Goal: Task Accomplishment & Management: Complete application form

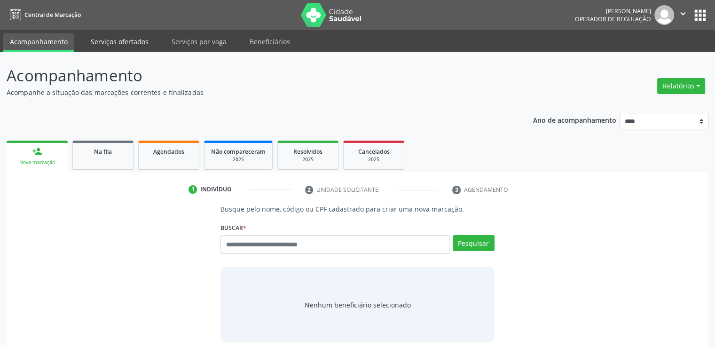
click at [136, 43] on link "Serviços ofertados" at bounding box center [119, 41] width 71 height 16
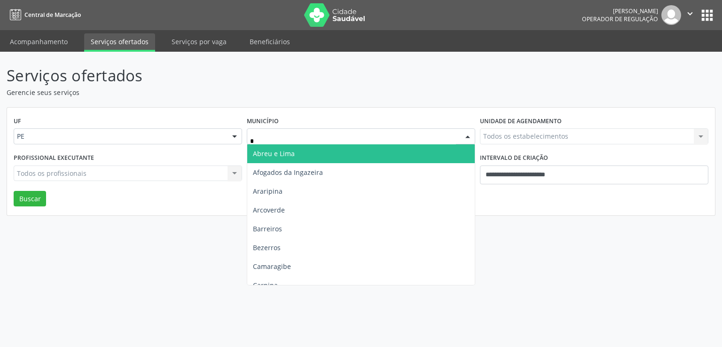
type input "**"
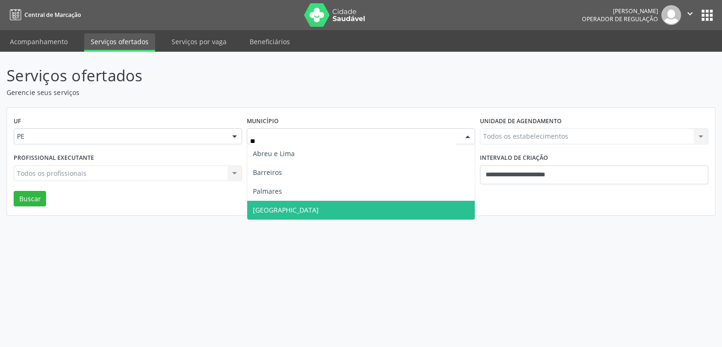
click at [302, 213] on span "Recife" at bounding box center [361, 210] width 228 height 19
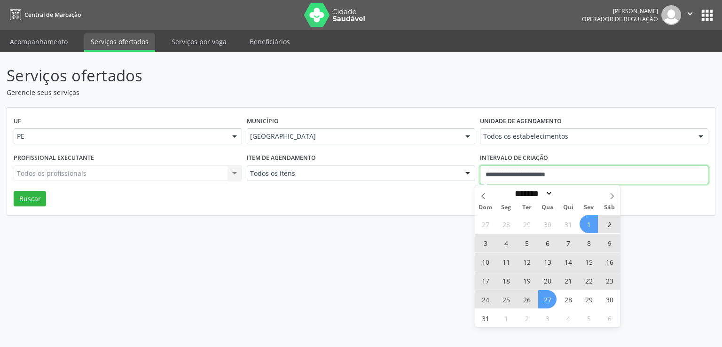
click at [532, 173] on input "**********" at bounding box center [594, 175] width 229 height 19
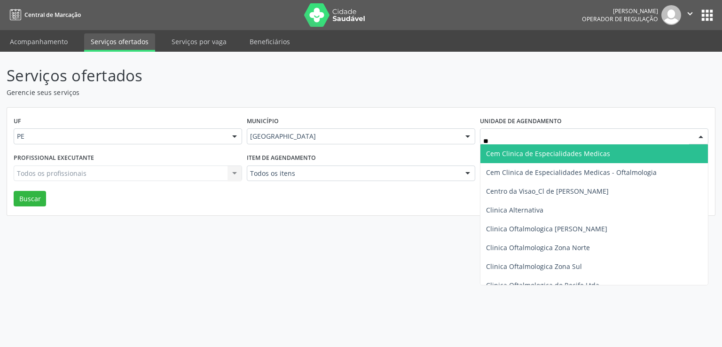
type input "***"
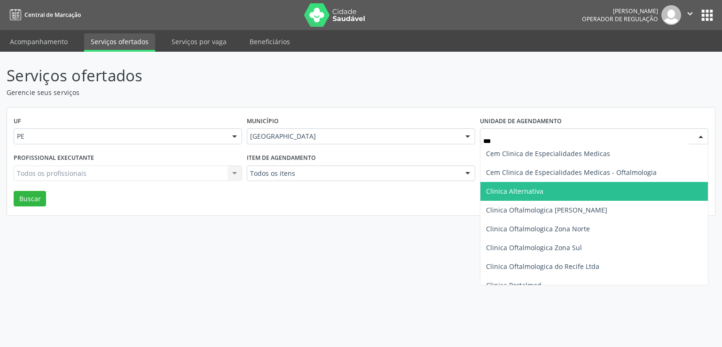
click at [527, 190] on span "Clinica Alternativa" at bounding box center [514, 191] width 57 height 9
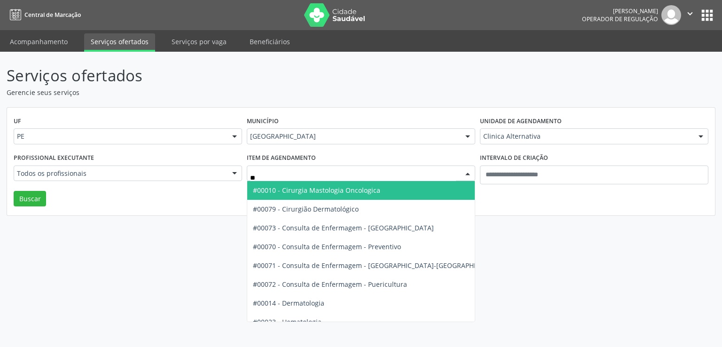
type input "***"
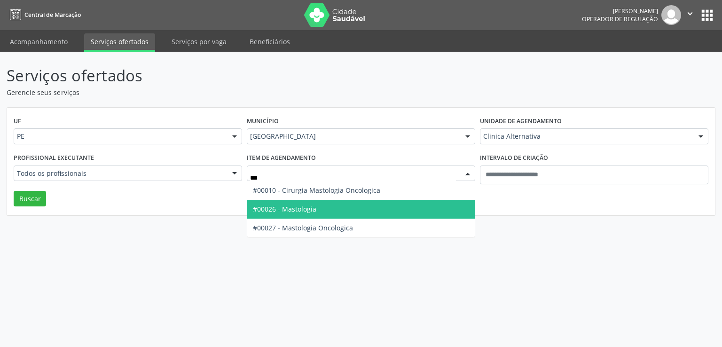
click at [304, 205] on span "#00026 - Mastologia" at bounding box center [284, 209] width 63 height 9
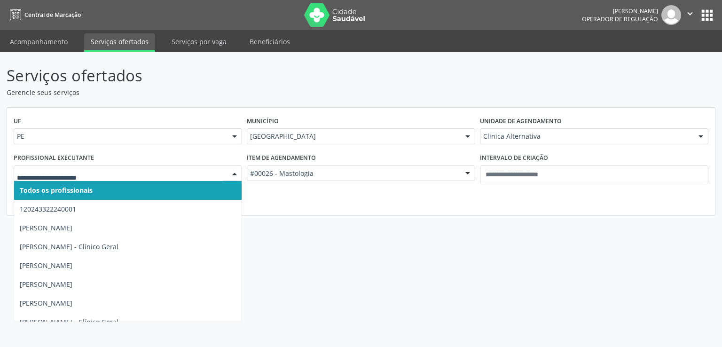
click at [192, 179] on div at bounding box center [128, 174] width 229 height 16
type input "**"
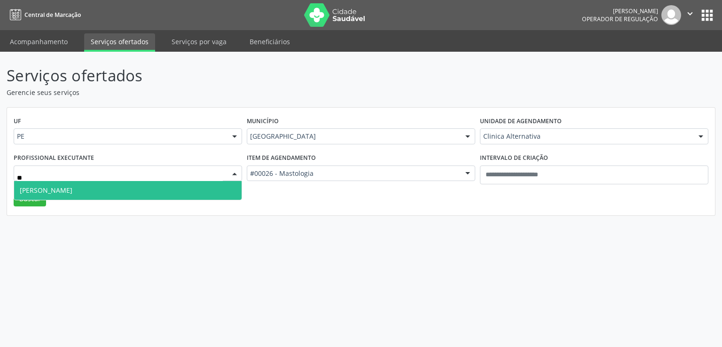
click at [173, 194] on span "Flavio Nunes Sivini" at bounding box center [128, 190] width 228 height 19
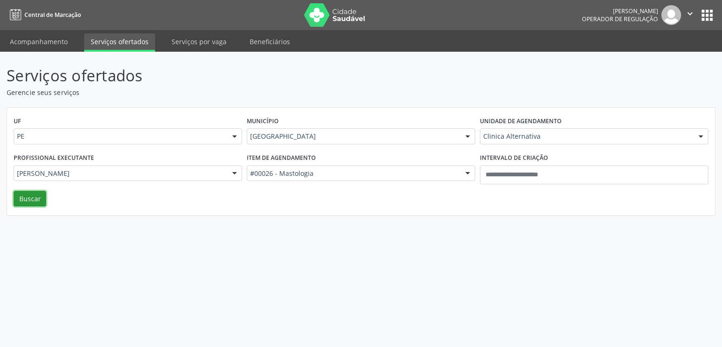
click at [42, 192] on button "Buscar" at bounding box center [30, 199] width 32 height 16
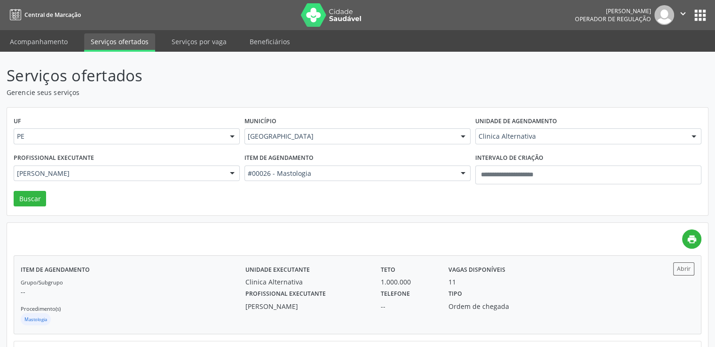
click at [617, 291] on div "Profissional executante Flavio Nunes Sivini Telefone -- Tipo Ordem de chegada" at bounding box center [442, 299] width 406 height 24
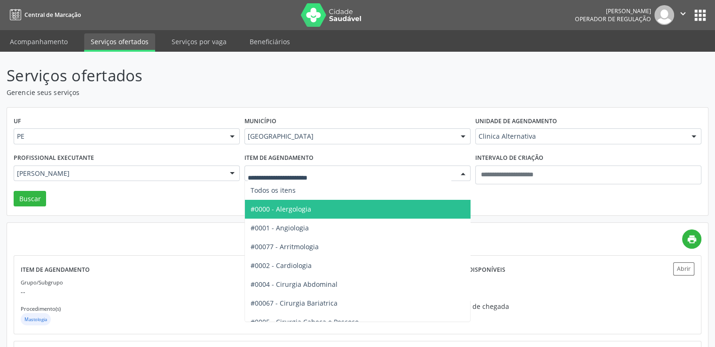
click at [391, 179] on div at bounding box center [358, 174] width 226 height 16
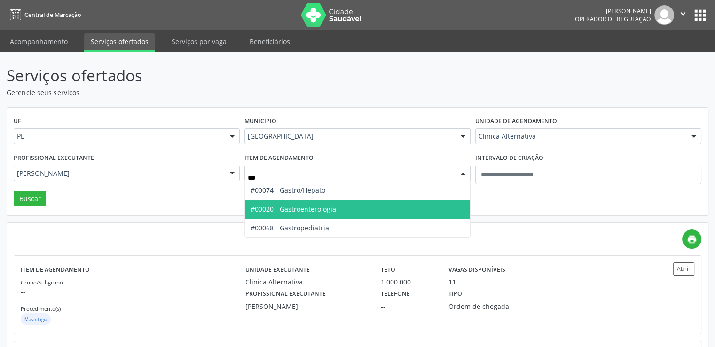
type input "****"
click at [371, 213] on span "#00020 - Gastroenterologia" at bounding box center [357, 209] width 225 height 19
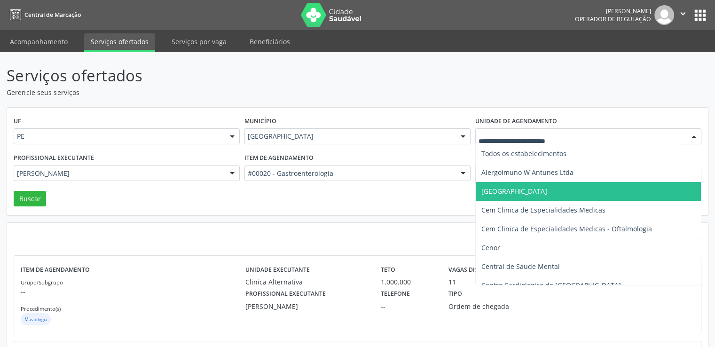
click at [518, 138] on input "text" at bounding box center [581, 141] width 204 height 19
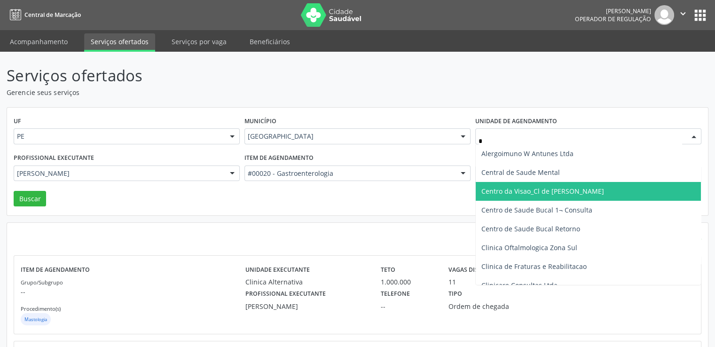
type input "**"
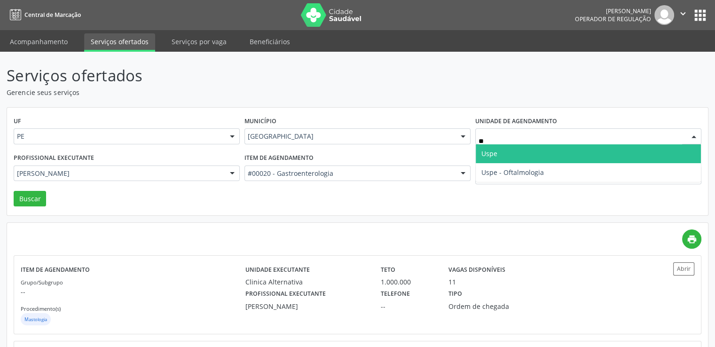
click at [511, 149] on span "Uspe" at bounding box center [588, 153] width 225 height 19
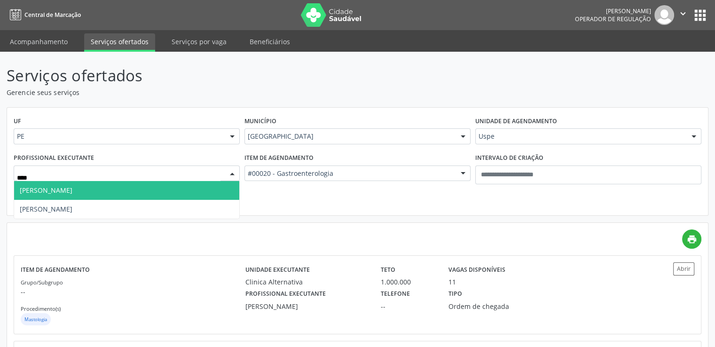
type input "*****"
click at [178, 190] on span "[PERSON_NAME]" at bounding box center [126, 190] width 225 height 19
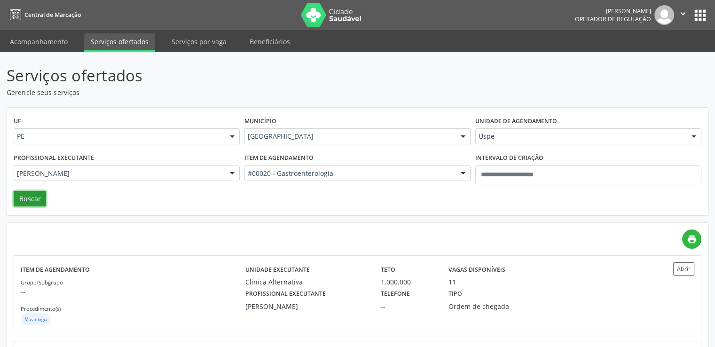
click at [33, 194] on button "Buscar" at bounding box center [30, 199] width 32 height 16
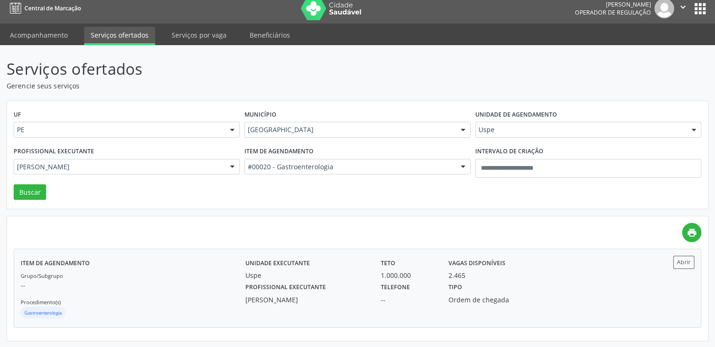
click at [523, 284] on div "Tipo Ordem de chegada" at bounding box center [493, 292] width 102 height 24
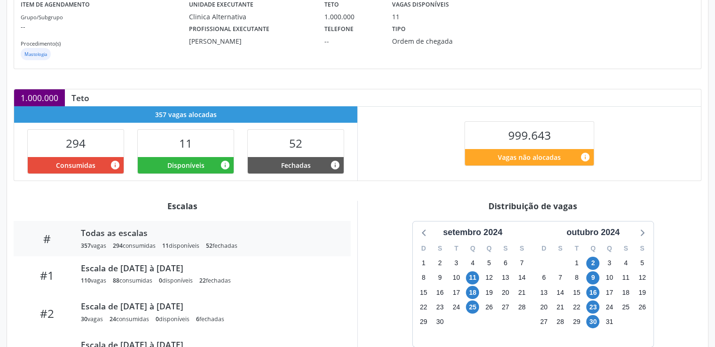
scroll to position [124, 0]
click at [497, 230] on div "setembro 2024" at bounding box center [472, 232] width 67 height 13
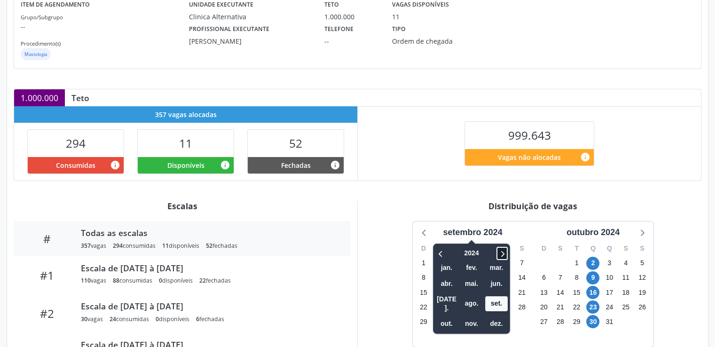
click at [504, 252] on icon at bounding box center [502, 253] width 9 height 11
click at [493, 299] on span "set." at bounding box center [496, 303] width 23 height 15
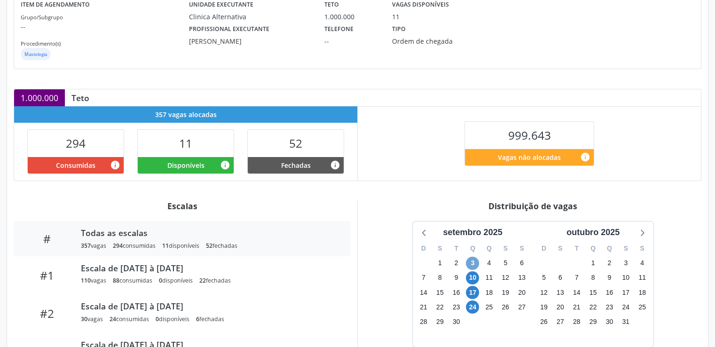
click at [467, 262] on span "3" at bounding box center [472, 263] width 13 height 13
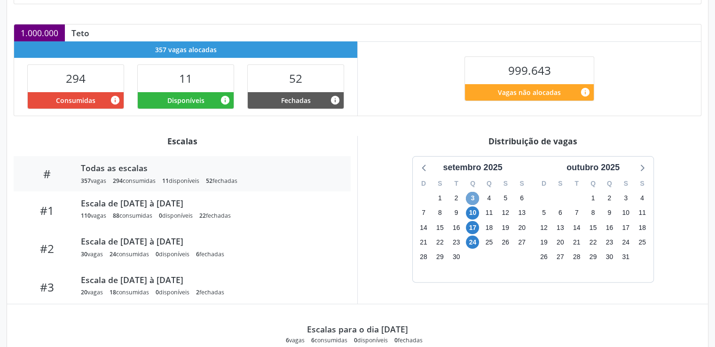
scroll to position [196, 0]
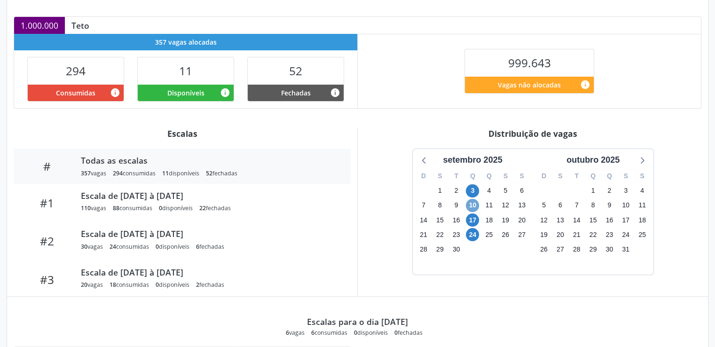
click at [472, 201] on span "10" at bounding box center [472, 205] width 13 height 13
click at [471, 220] on span "17" at bounding box center [472, 219] width 13 height 13
click at [472, 204] on span "10" at bounding box center [472, 205] width 13 height 13
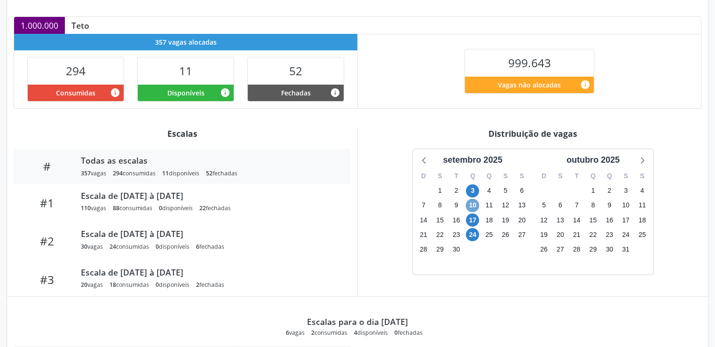
click at [472, 204] on span "10" at bounding box center [472, 205] width 13 height 13
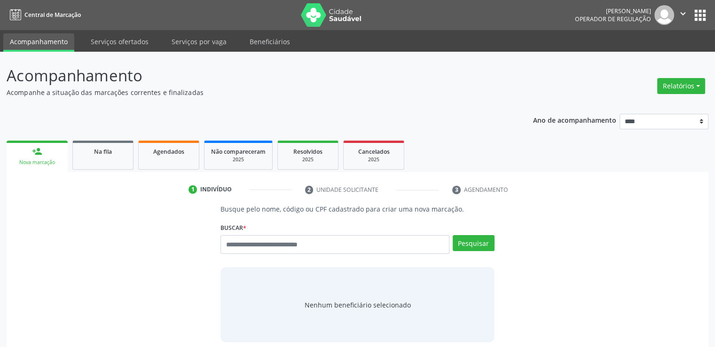
click at [272, 249] on input "text" at bounding box center [335, 244] width 229 height 19
type input "*"
click at [300, 243] on input "text" at bounding box center [335, 244] width 229 height 19
paste input "**********"
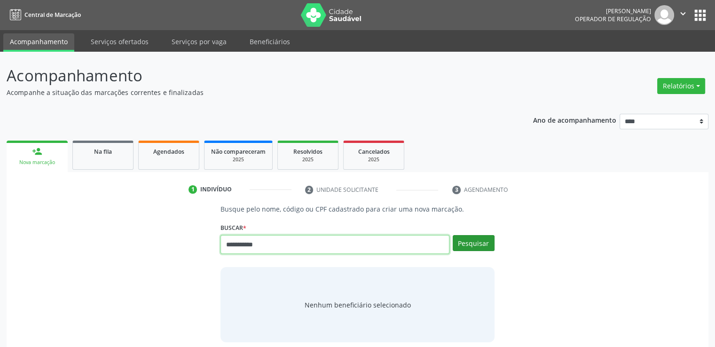
type input "**********"
click at [462, 243] on button "Pesquisar" at bounding box center [474, 243] width 42 height 16
type input "**********"
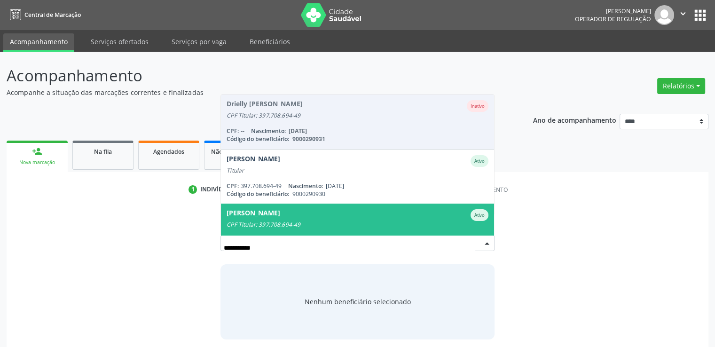
click at [408, 220] on div "Maria de Lourdes Cruz Ativo" at bounding box center [357, 215] width 261 height 12
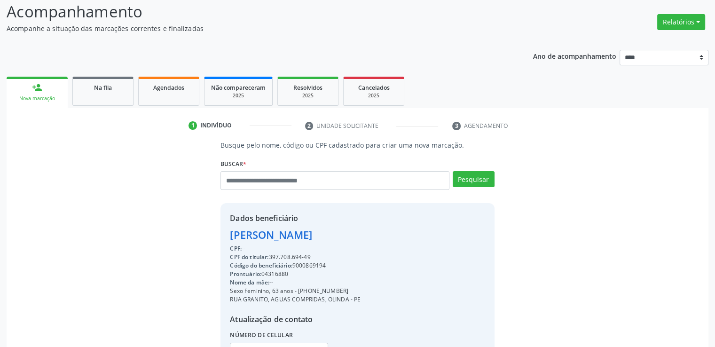
scroll to position [65, 0]
click at [710, 230] on div "Acompanhamento Acompanhe a situação das marcações correntes e finalizadas Relat…" at bounding box center [357, 209] width 715 height 445
drag, startPoint x: 296, startPoint y: 265, endPoint x: 354, endPoint y: 268, distance: 57.9
click at [354, 268] on div "Código do beneficiário: 9000869194" at bounding box center [295, 265] width 131 height 8
copy div "9000869194"
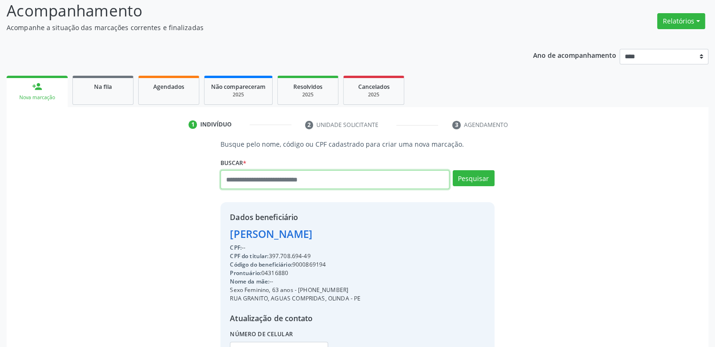
click at [377, 177] on input "text" at bounding box center [335, 179] width 229 height 19
paste input "**********"
type input "**********"
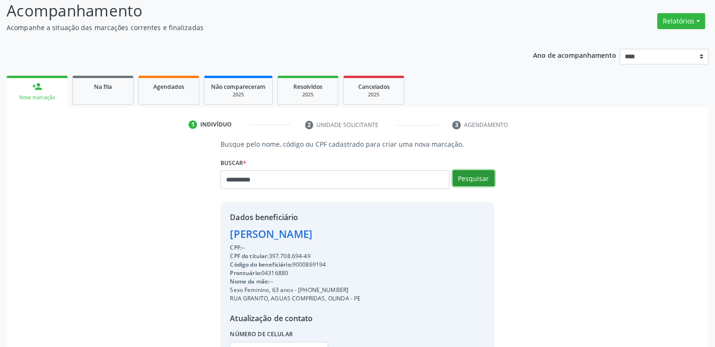
click at [460, 180] on button "Pesquisar" at bounding box center [474, 178] width 42 height 16
click at [520, 178] on div "**********" at bounding box center [357, 261] width 689 height 244
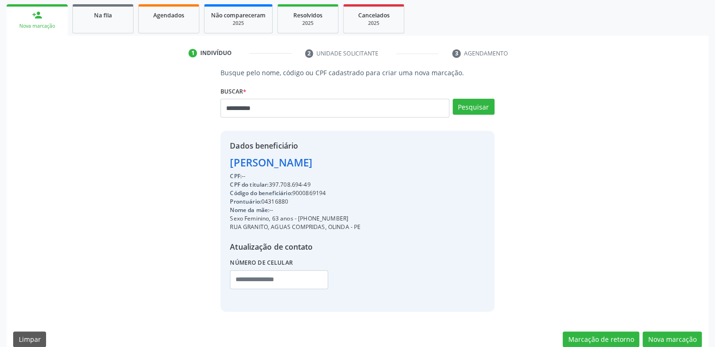
scroll to position [150, 0]
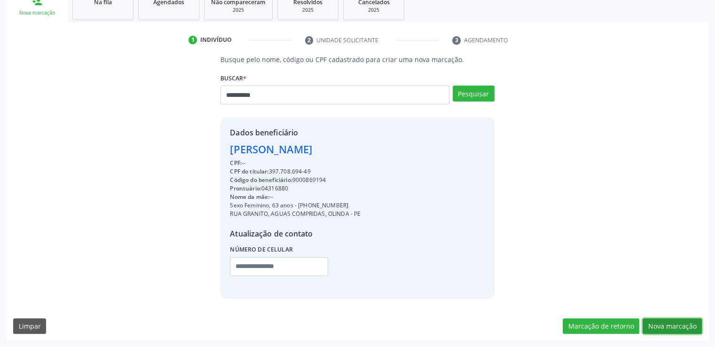
click at [664, 321] on button "Nova marcação" at bounding box center [672, 326] width 59 height 16
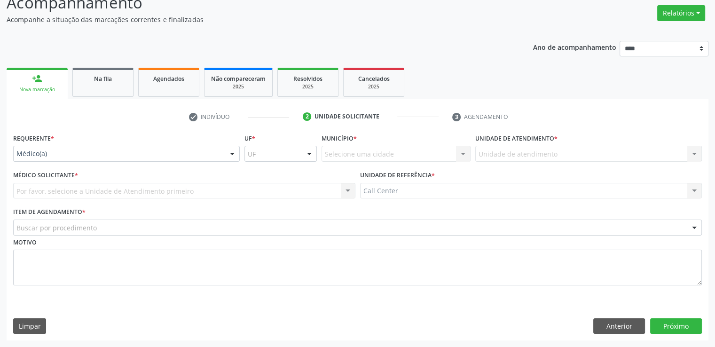
scroll to position [73, 0]
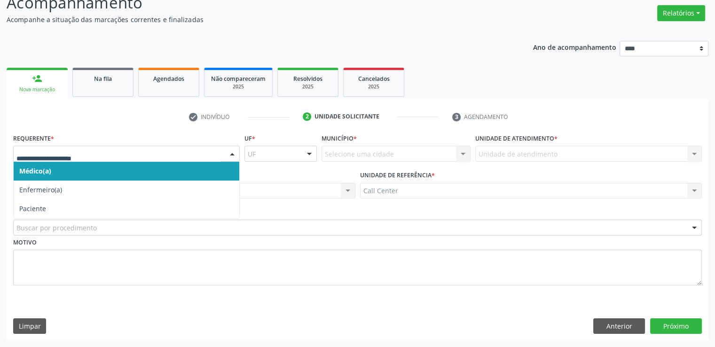
click at [60, 147] on div at bounding box center [126, 154] width 227 height 16
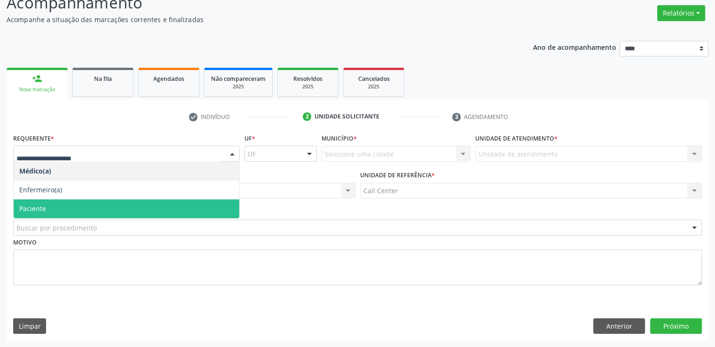
click at [52, 206] on span "Paciente" at bounding box center [127, 208] width 226 height 19
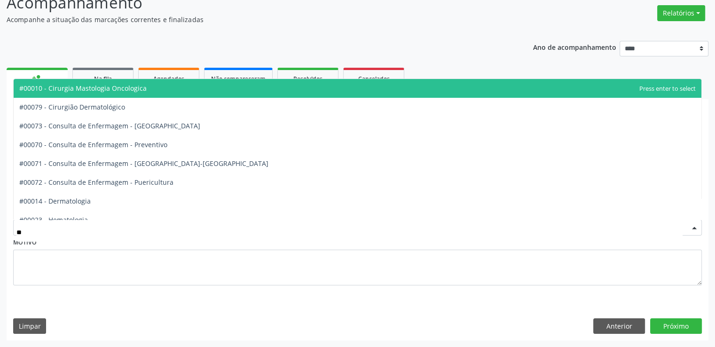
type input "***"
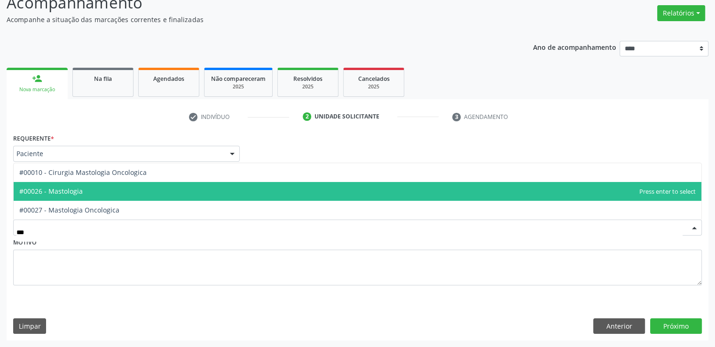
click at [59, 190] on span "#00026 - Mastologia" at bounding box center [50, 191] width 63 height 9
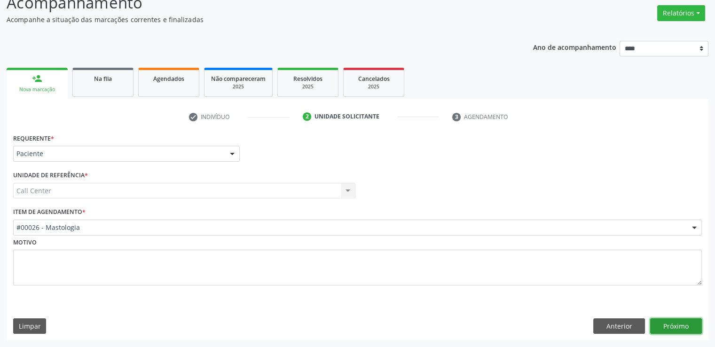
click at [667, 329] on button "Próximo" at bounding box center [676, 326] width 52 height 16
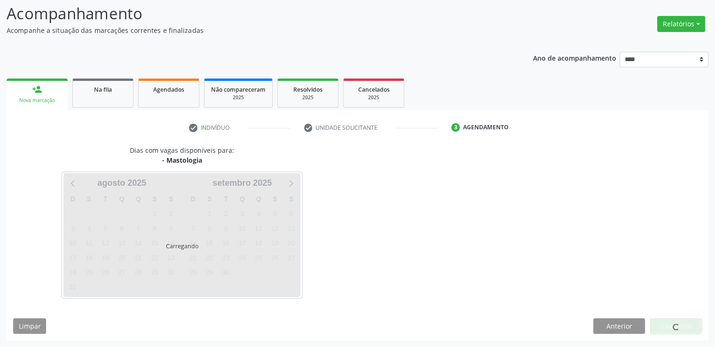
scroll to position [62, 0]
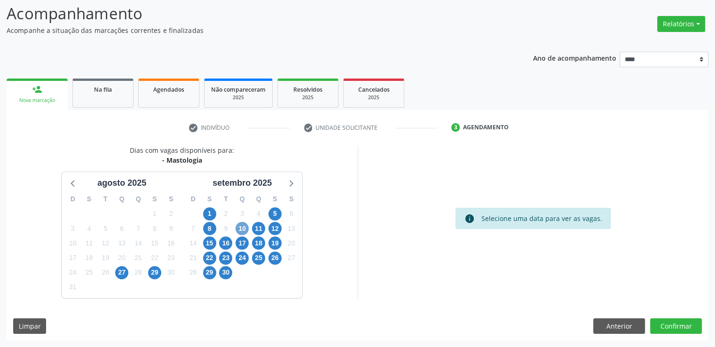
click at [244, 226] on span "10" at bounding box center [242, 228] width 13 height 13
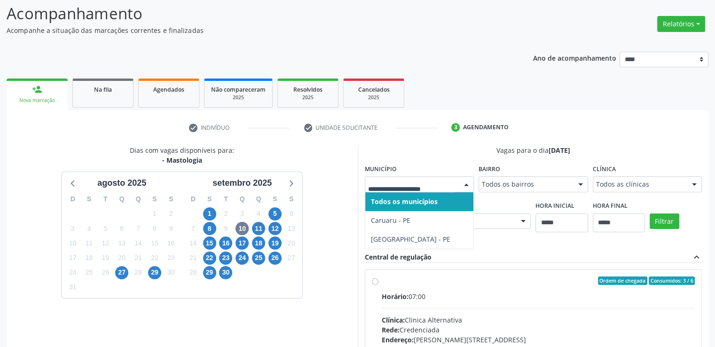
click at [405, 190] on div at bounding box center [420, 184] width 110 height 16
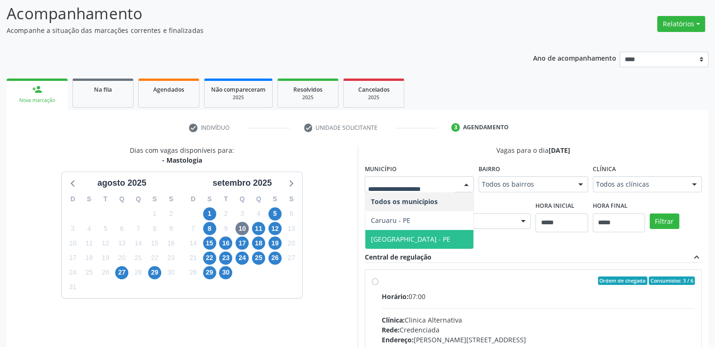
click at [396, 238] on span "[GEOGRAPHIC_DATA] - PE" at bounding box center [410, 239] width 79 height 9
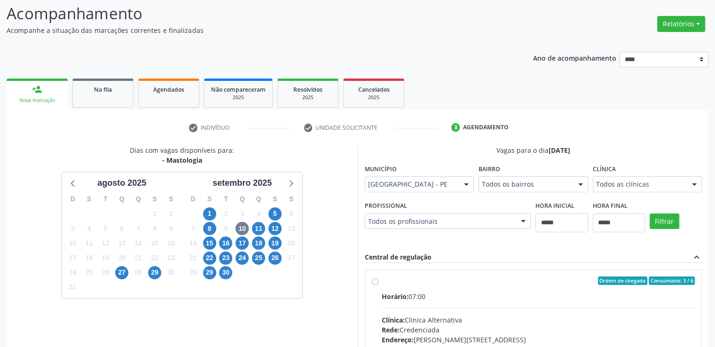
click at [622, 194] on fieldset "Clínica Todos as clínicas Todos as clínicas Clinica Alternativa Noa - Nucleo de…" at bounding box center [648, 180] width 110 height 37
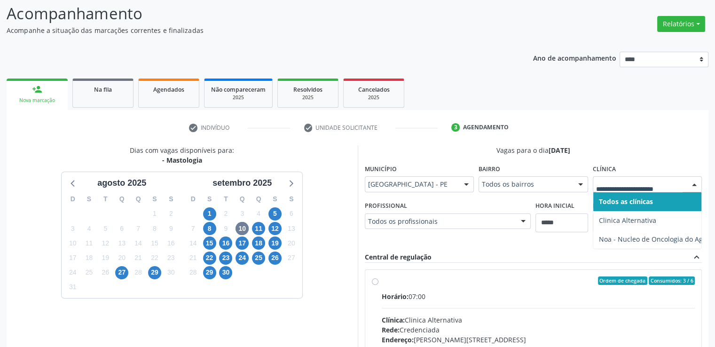
click at [623, 190] on div at bounding box center [648, 184] width 110 height 16
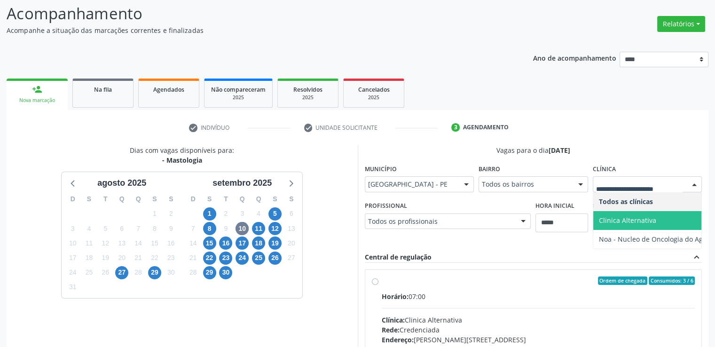
click at [623, 221] on span "Clinica Alternativa" at bounding box center [627, 220] width 57 height 9
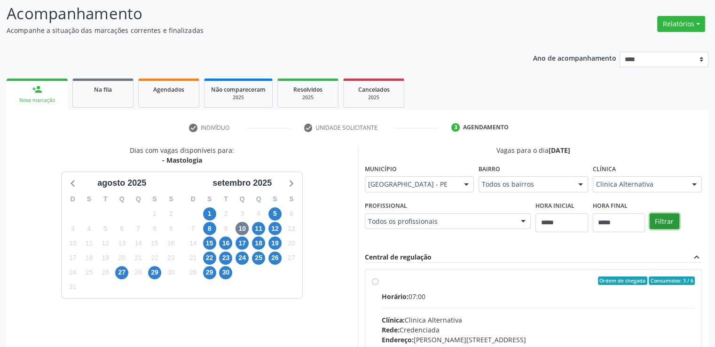
click at [655, 221] on button "Filtrar" at bounding box center [665, 221] width 30 height 16
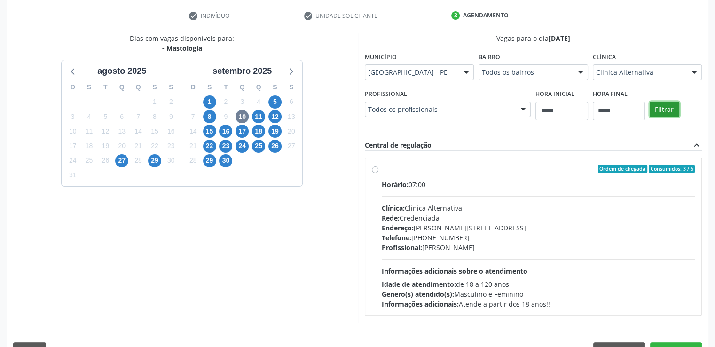
scroll to position [197, 0]
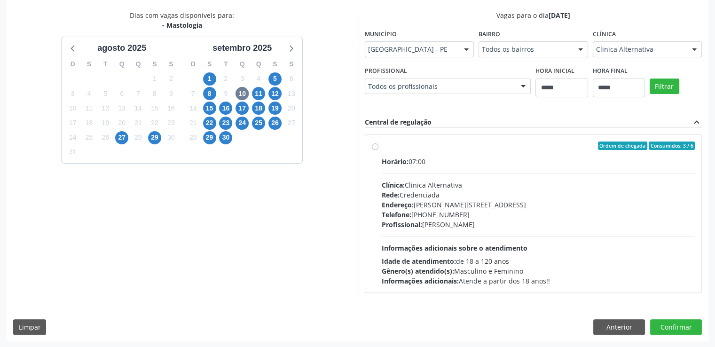
click at [373, 150] on div "Ordem de chegada Consumidos: 3 / 6 Horário: 07:00 Clínica: Clinica Alternativa …" at bounding box center [534, 214] width 324 height 144
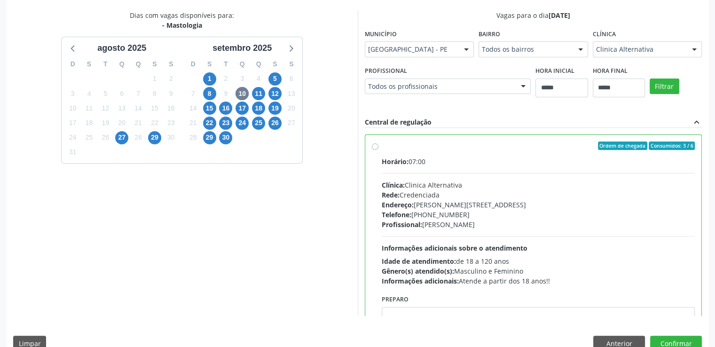
click at [418, 316] on div "Dias com vagas disponíveis para: - Mastologia agosto 2025 D S T Q Q S S 27 28 2…" at bounding box center [358, 184] width 702 height 348
click at [446, 316] on div "Dias com vagas disponíveis para: - Mastologia agosto 2025 D S T Q Q S S 27 28 2…" at bounding box center [358, 184] width 702 height 348
click at [464, 316] on div "Dias com vagas disponíveis para: - Mastologia agosto 2025 D S T Q Q S S 27 28 2…" at bounding box center [358, 184] width 702 height 348
click at [477, 311] on textarea at bounding box center [539, 325] width 314 height 36
paste textarea "**********"
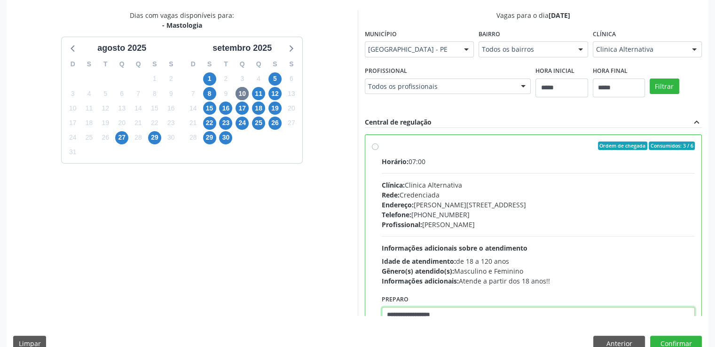
scroll to position [3, 0]
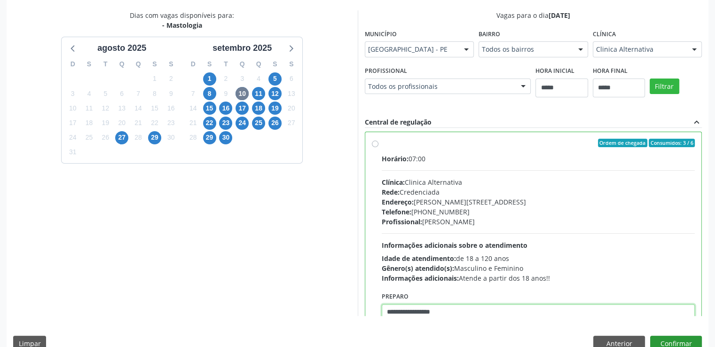
type textarea "**********"
click at [685, 344] on button "Confirmar" at bounding box center [676, 344] width 52 height 16
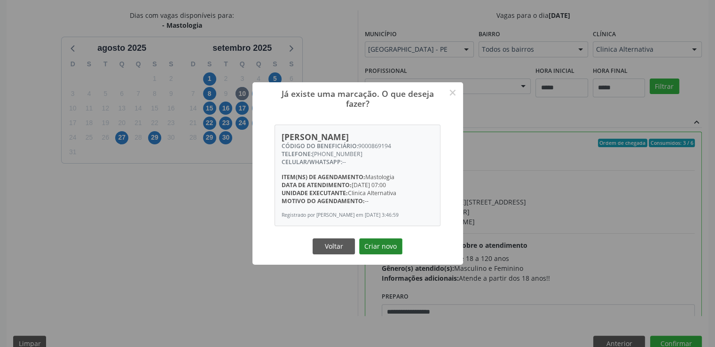
click at [387, 239] on button "Criar novo" at bounding box center [380, 246] width 43 height 16
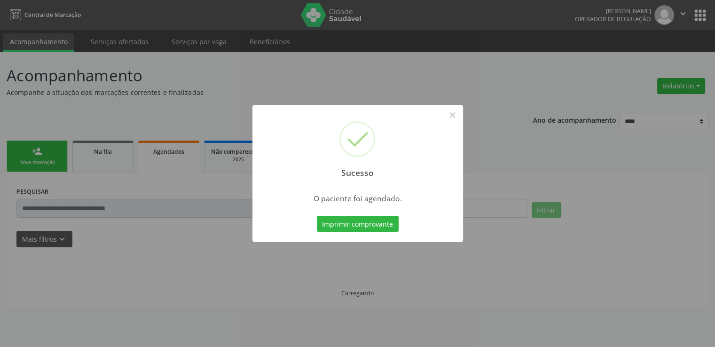
scroll to position [0, 0]
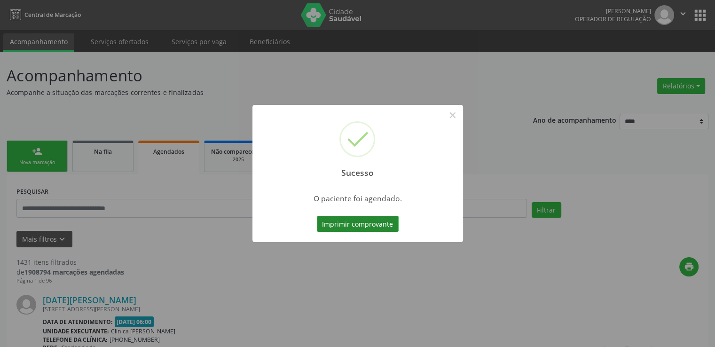
click at [375, 224] on button "Imprimir comprovante" at bounding box center [358, 224] width 82 height 16
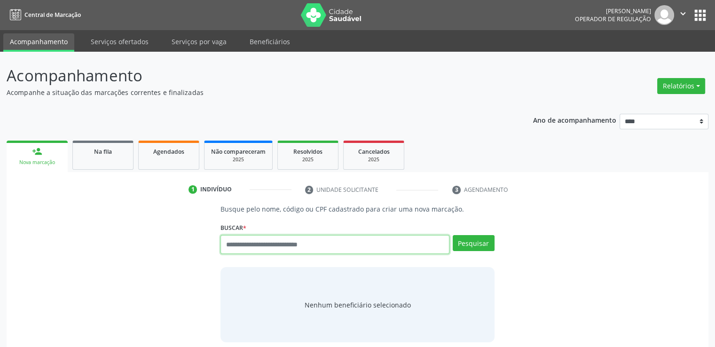
click at [289, 240] on input "text" at bounding box center [335, 244] width 229 height 19
paste input "**********"
type input "**********"
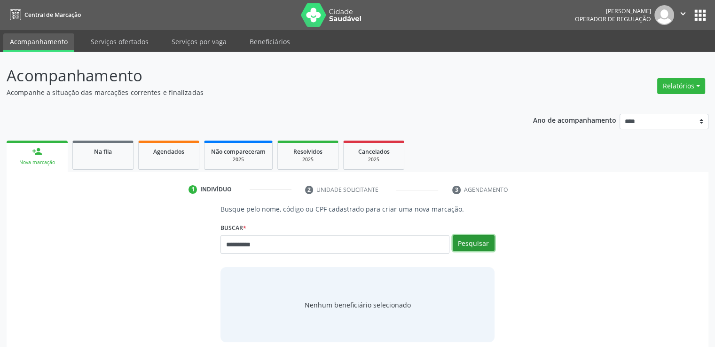
click at [476, 247] on button "Pesquisar" at bounding box center [474, 243] width 42 height 16
type input "**********"
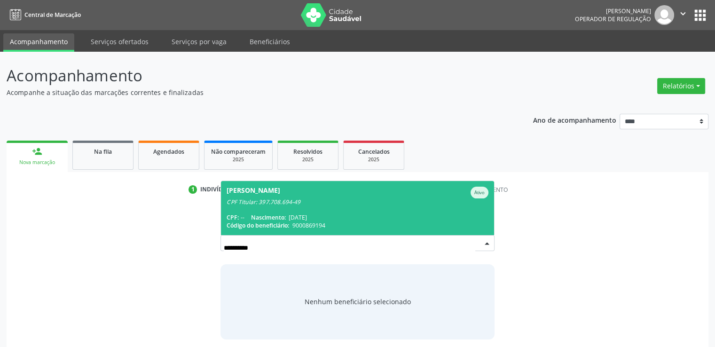
click at [438, 223] on div "Código do beneficiário: 9000869194" at bounding box center [357, 225] width 261 height 8
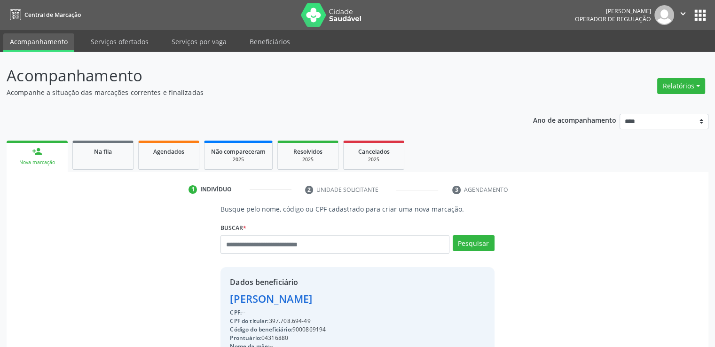
scroll to position [150, 0]
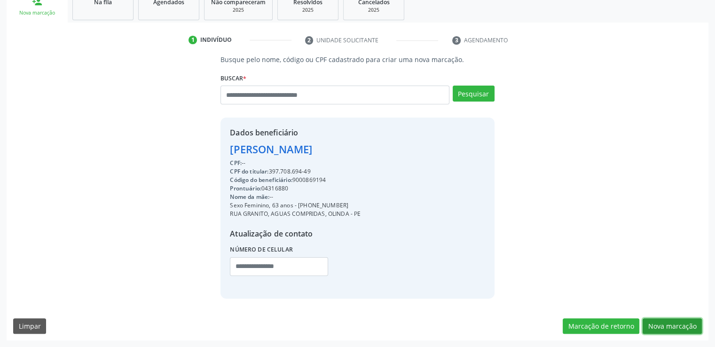
click at [664, 322] on button "Nova marcação" at bounding box center [672, 326] width 59 height 16
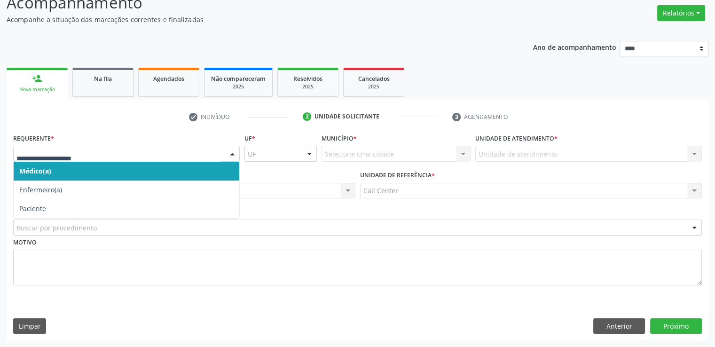
click at [146, 160] on div at bounding box center [126, 154] width 227 height 16
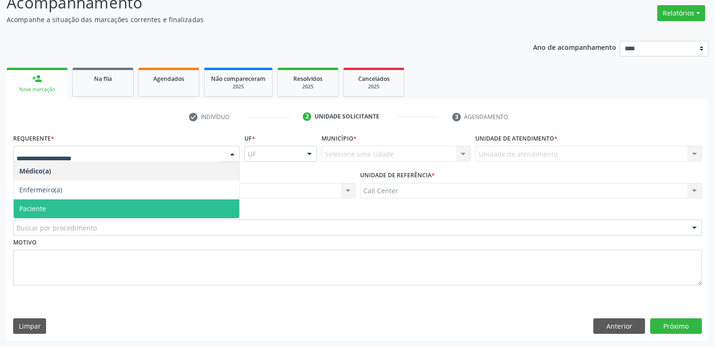
click at [112, 210] on span "Paciente" at bounding box center [127, 208] width 226 height 19
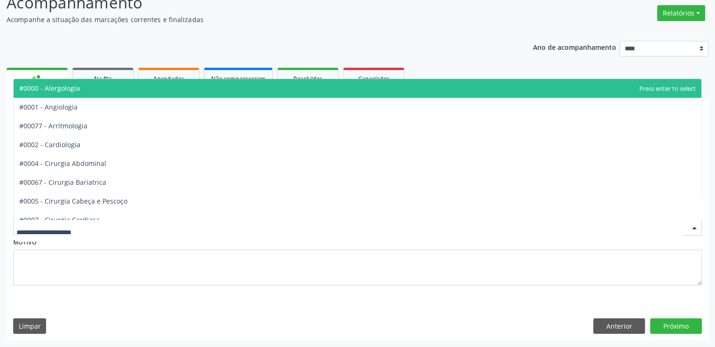
click at [107, 221] on div at bounding box center [357, 228] width 689 height 16
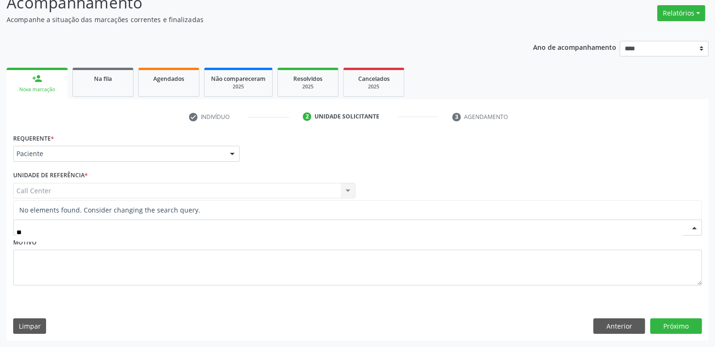
type input "*"
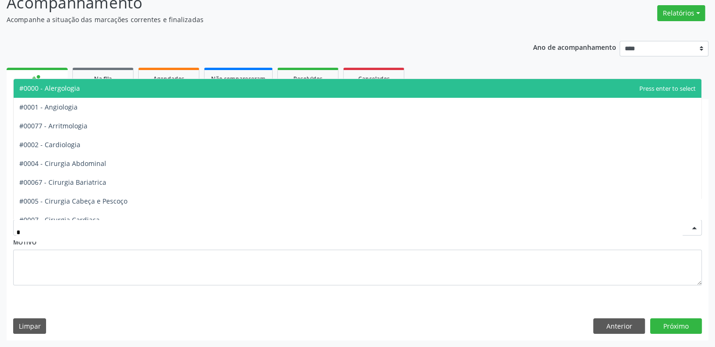
type input "**"
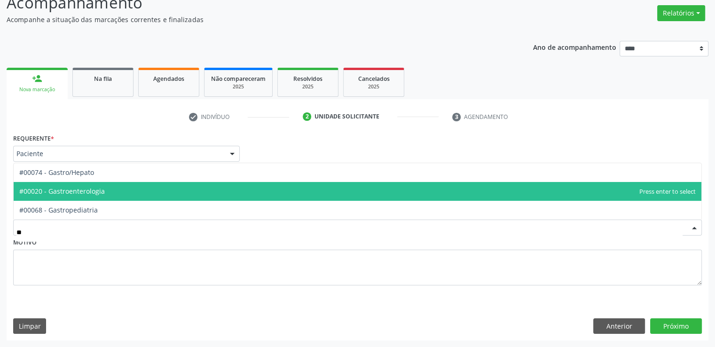
click at [104, 197] on span "#00020 - Gastroenterologia" at bounding box center [358, 191] width 688 height 19
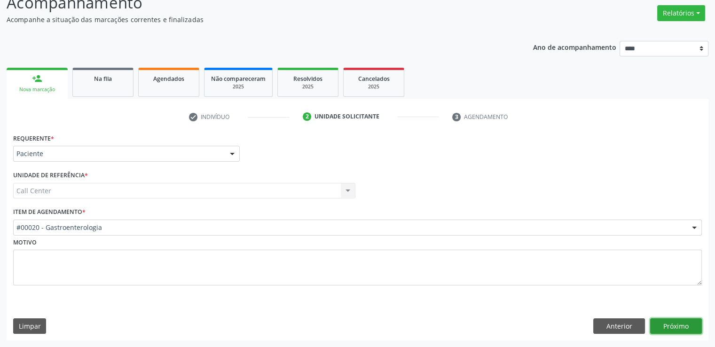
click at [665, 324] on button "Próximo" at bounding box center [676, 326] width 52 height 16
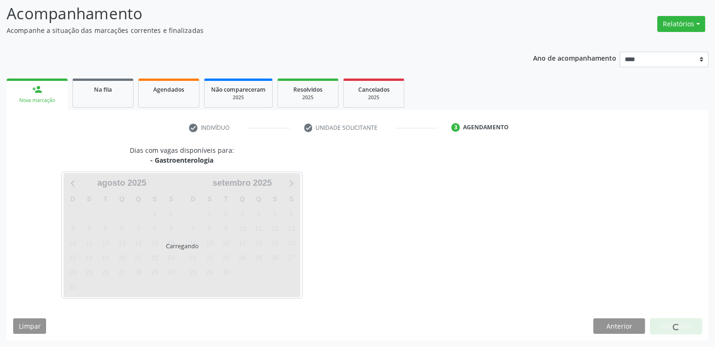
scroll to position [62, 0]
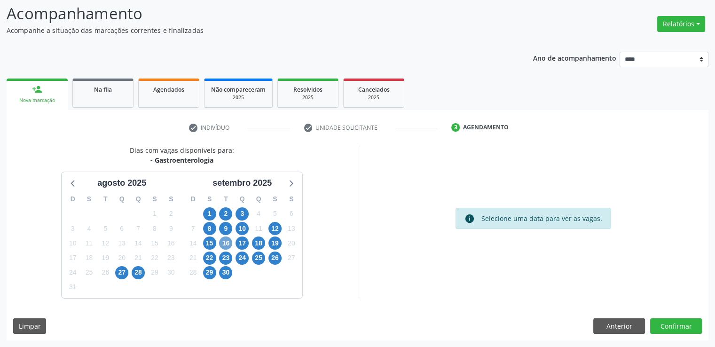
click at [226, 246] on span "16" at bounding box center [225, 243] width 13 height 13
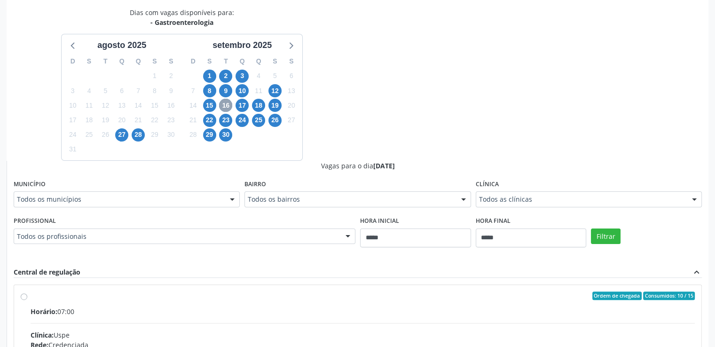
scroll to position [203, 0]
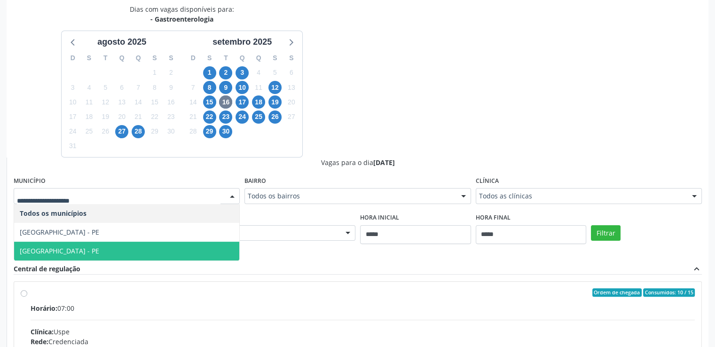
click at [119, 242] on span "Recife - PE" at bounding box center [126, 251] width 225 height 19
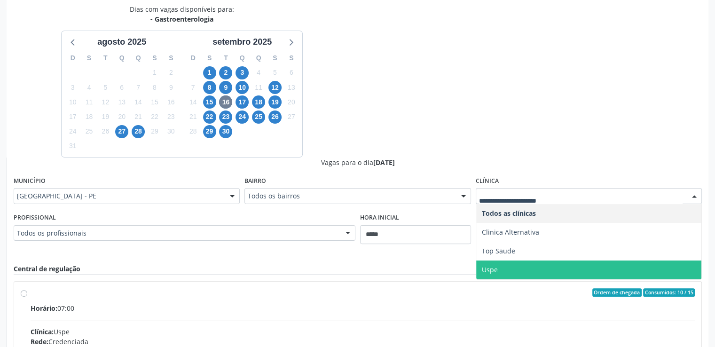
click at [504, 268] on span "Uspe" at bounding box center [588, 270] width 225 height 19
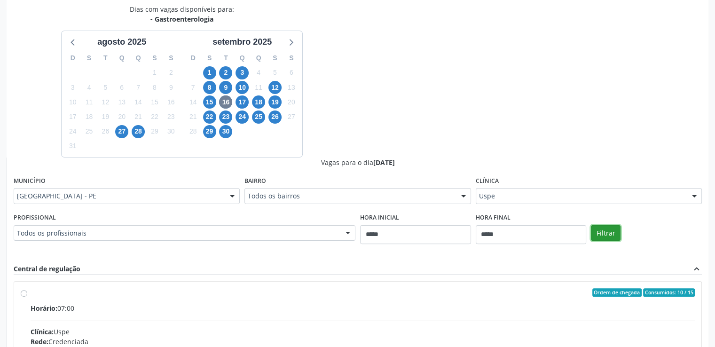
click at [611, 236] on button "Filtrar" at bounding box center [606, 233] width 30 height 16
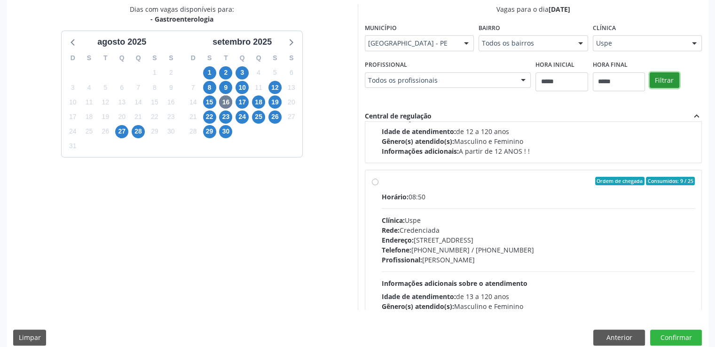
scroll to position [307, 0]
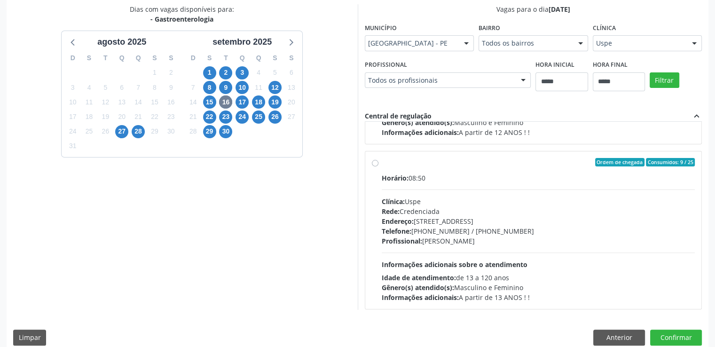
click at [382, 158] on label "Ordem de chegada Consumidos: 9 / 25 Horário: 08:50 Clínica: Uspe Rede: Credenci…" at bounding box center [539, 230] width 314 height 144
click at [675, 336] on button "Confirmar" at bounding box center [676, 338] width 52 height 16
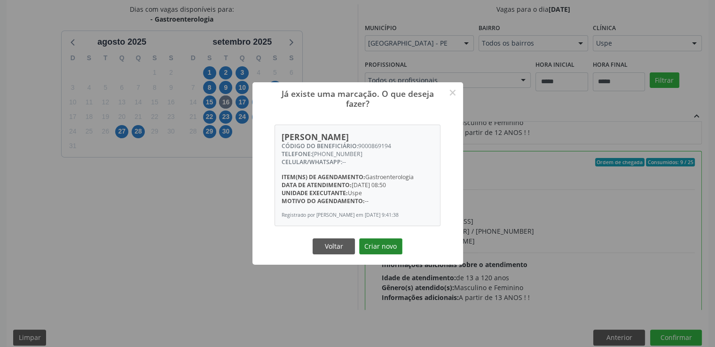
click at [387, 248] on button "Criar novo" at bounding box center [380, 246] width 43 height 16
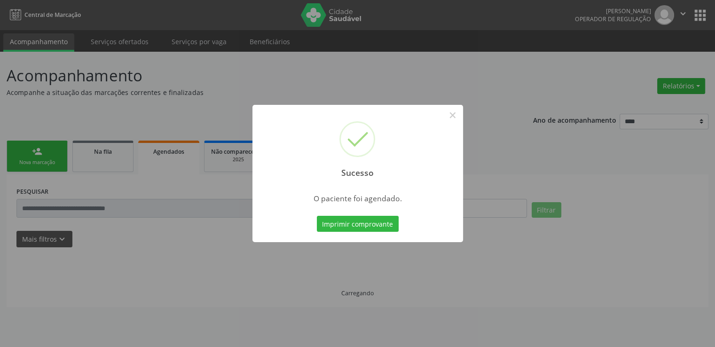
scroll to position [0, 0]
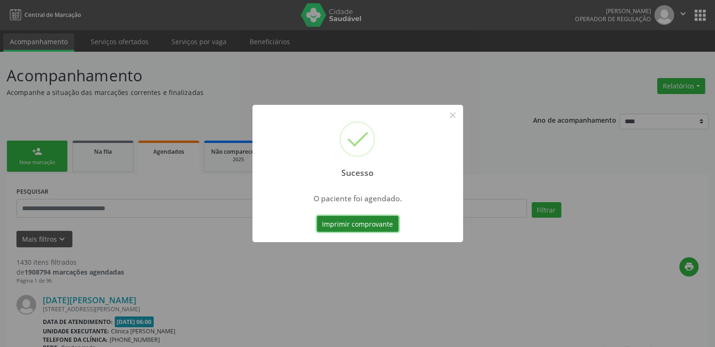
click at [380, 220] on button "Imprimir comprovante" at bounding box center [358, 224] width 82 height 16
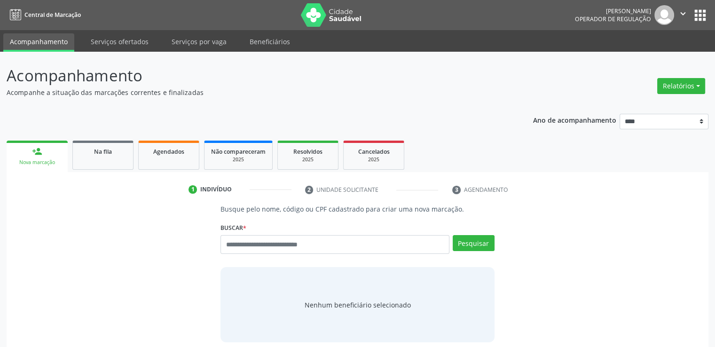
click at [184, 153] on div "Agendados" at bounding box center [168, 151] width 47 height 10
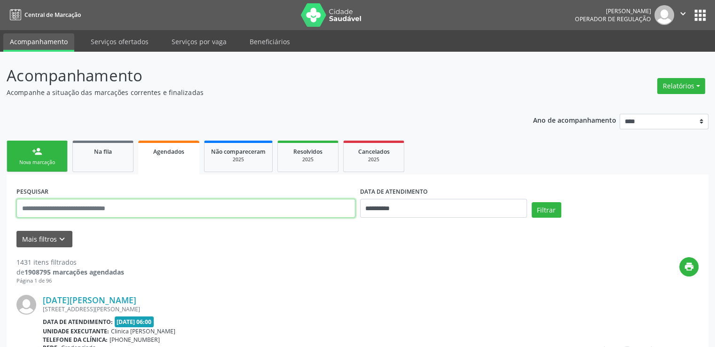
click at [209, 213] on input "text" at bounding box center [185, 208] width 339 height 19
paste input "**********"
type input "**********"
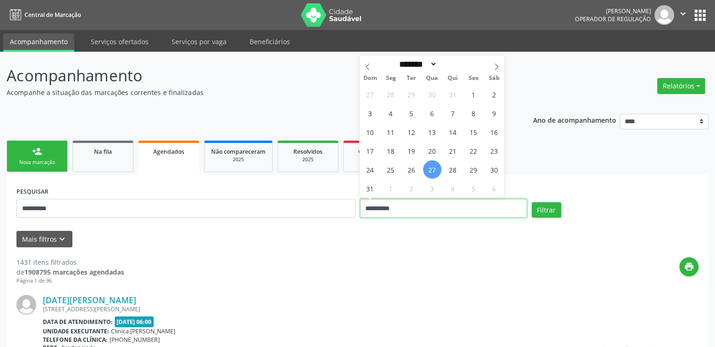
click at [460, 213] on input "**********" at bounding box center [443, 208] width 167 height 19
click at [496, 66] on icon at bounding box center [496, 66] width 7 height 7
select select "*"
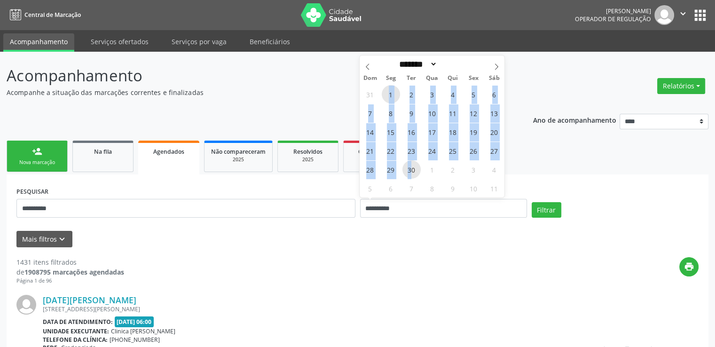
drag, startPoint x: 391, startPoint y: 97, endPoint x: 412, endPoint y: 168, distance: 74.2
click at [412, 168] on div "31 1 2 3 4 5 6 7 8 9 10 11 12 13 14 15 16 17 18 19 20 21 22 23 24 25 26 27 28 2…" at bounding box center [432, 141] width 145 height 113
click at [412, 168] on span "30" at bounding box center [412, 169] width 18 height 18
type input "**********"
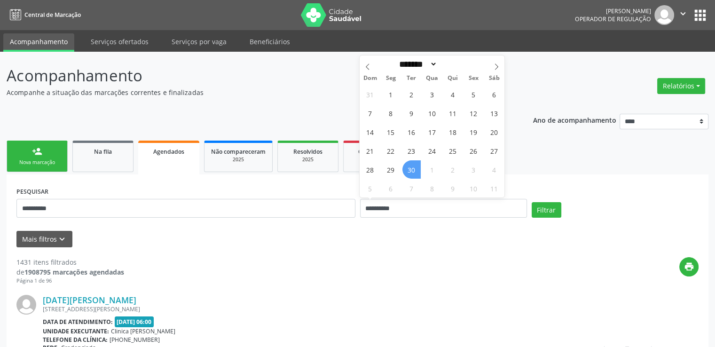
click at [412, 168] on span "30" at bounding box center [412, 169] width 18 height 18
select select "*"
click at [438, 207] on input "**********" at bounding box center [443, 208] width 167 height 19
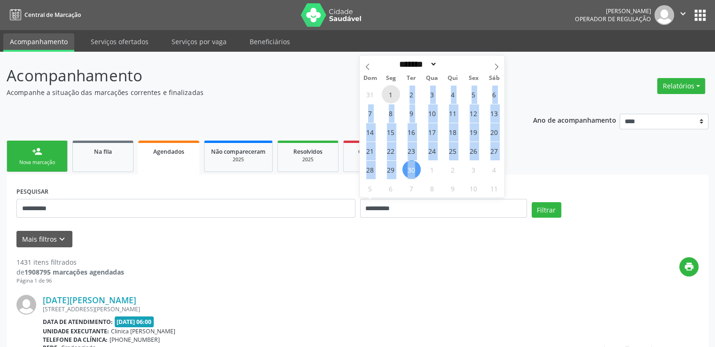
drag, startPoint x: 393, startPoint y: 91, endPoint x: 414, endPoint y: 169, distance: 80.3
click at [414, 169] on div "31 1 2 3 4 5 6 7 8 9 10 11 12 13 14 15 16 17 18 19 20 21 22 23 24 25 26 27 28 2…" at bounding box center [432, 141] width 145 height 113
click at [414, 169] on span "30" at bounding box center [412, 169] width 18 height 18
type input "**********"
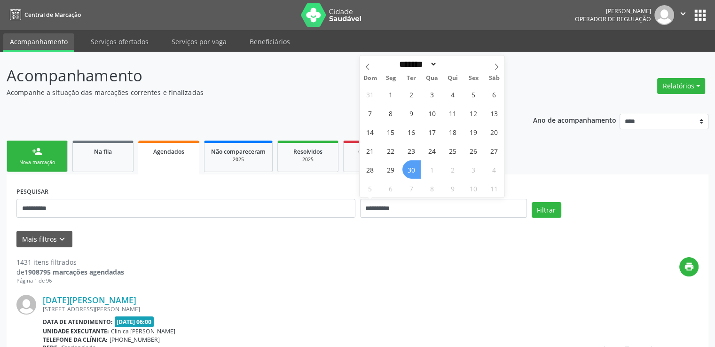
click at [414, 169] on span "30" at bounding box center [412, 169] width 18 height 18
select select "*"
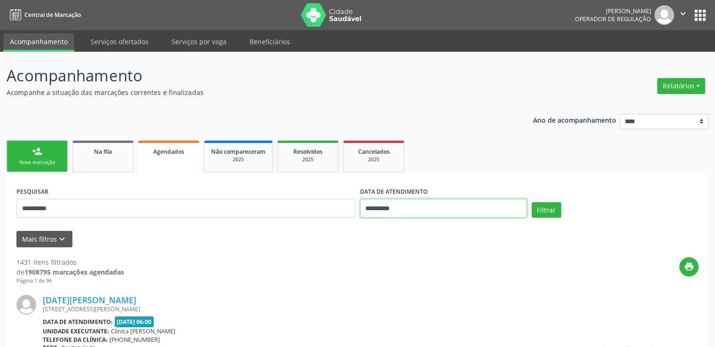
click at [418, 210] on input "**********" at bounding box center [443, 208] width 167 height 19
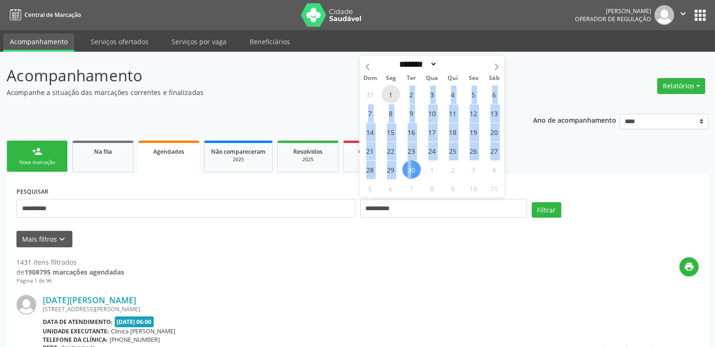
drag, startPoint x: 410, startPoint y: 170, endPoint x: 391, endPoint y: 96, distance: 75.7
click at [391, 96] on div "31 1 2 3 4 5 6 7 8 9 10 11 12 13 14 15 16 17 18 19 20 21 22 23 24 25 26 27 28 2…" at bounding box center [432, 141] width 145 height 113
click at [391, 96] on span "1" at bounding box center [391, 94] width 18 height 18
type input "**********"
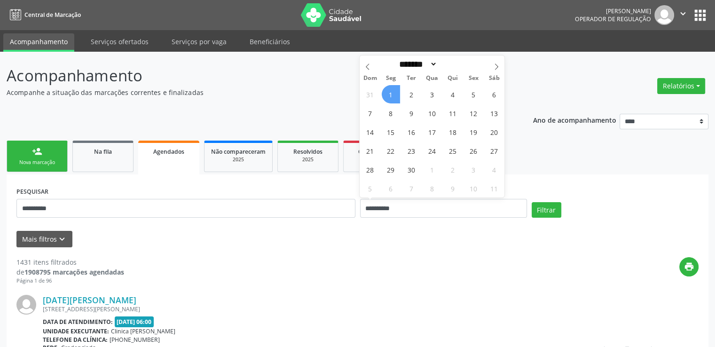
click at [391, 96] on span "1" at bounding box center [391, 94] width 18 height 18
select select "*"
click at [414, 206] on input "**********" at bounding box center [443, 208] width 167 height 19
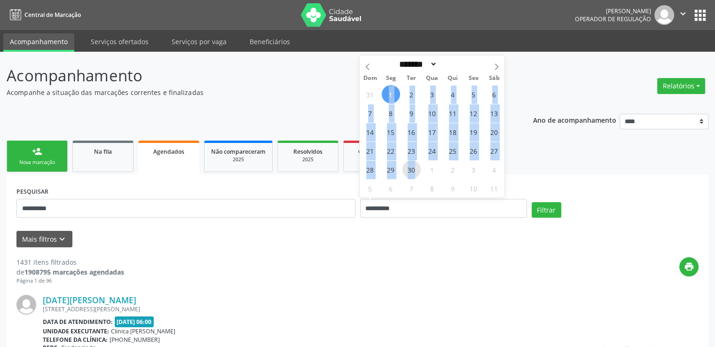
drag, startPoint x: 390, startPoint y: 99, endPoint x: 418, endPoint y: 167, distance: 73.8
click at [418, 167] on div "31 1 2 3 4 5 6 7 8 9 10 11 12 13 14 15 16 17 18 19 20 21 22 23 24 25 26 27 28 2…" at bounding box center [432, 141] width 145 height 113
click at [418, 167] on span "30" at bounding box center [412, 169] width 18 height 18
type input "**********"
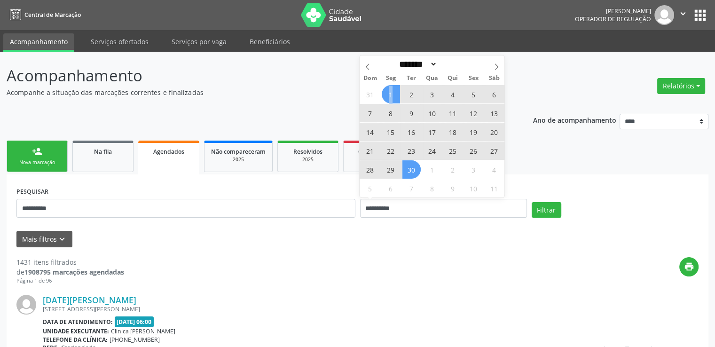
drag, startPoint x: 395, startPoint y: 93, endPoint x: 389, endPoint y: 94, distance: 6.3
click at [389, 94] on span "1" at bounding box center [391, 94] width 18 height 18
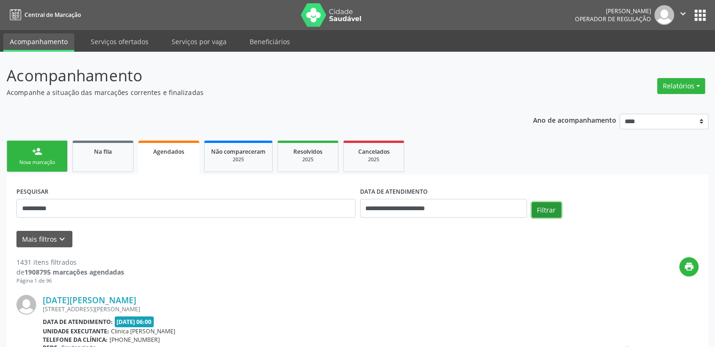
click at [552, 208] on button "Filtrar" at bounding box center [547, 210] width 30 height 16
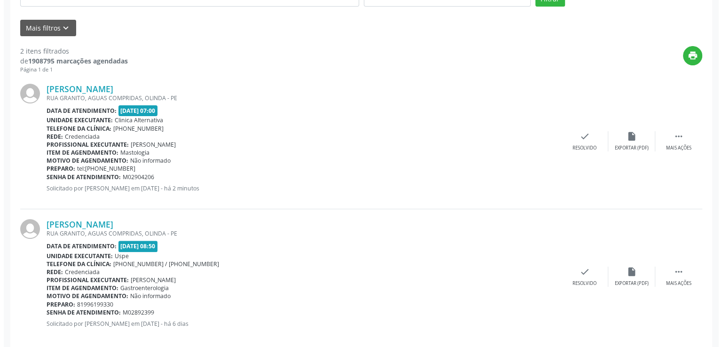
scroll to position [224, 0]
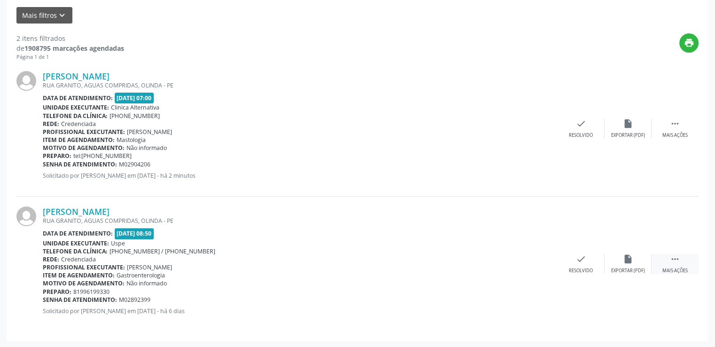
click at [676, 258] on icon "" at bounding box center [675, 259] width 10 height 10
click at [536, 259] on icon "cancel" at bounding box center [534, 259] width 10 height 10
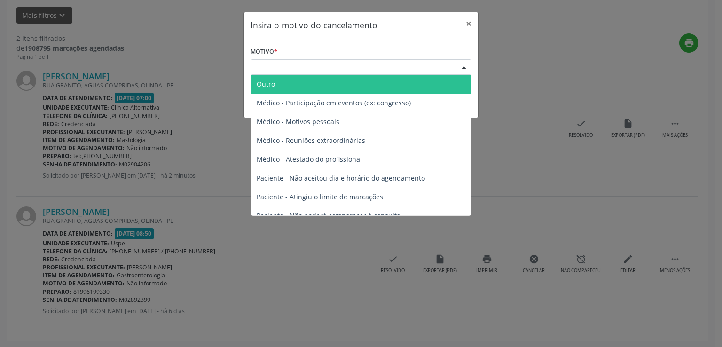
click at [419, 70] on div "Escolha o motivo" at bounding box center [361, 67] width 221 height 16
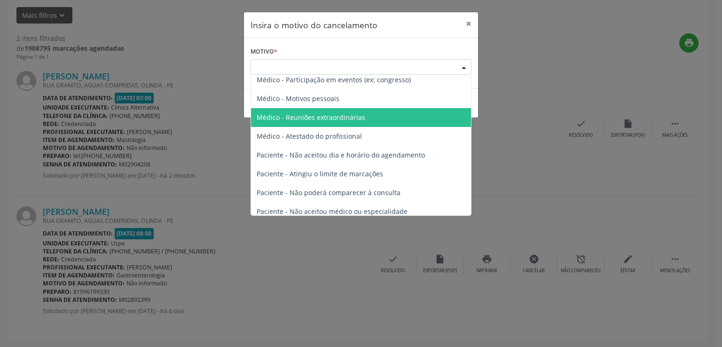
scroll to position [24, 0]
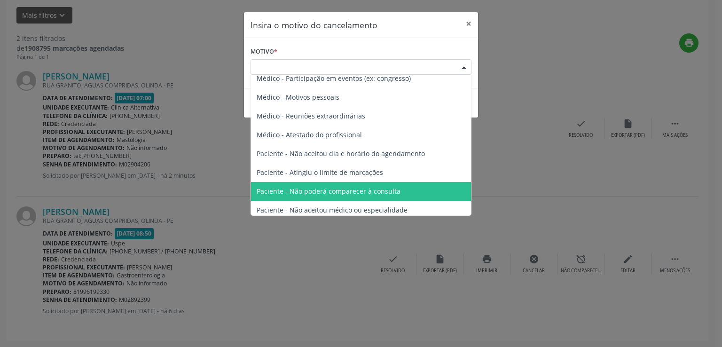
click at [376, 196] on span "Paciente - Não poderá comparecer à consulta" at bounding box center [361, 191] width 220 height 19
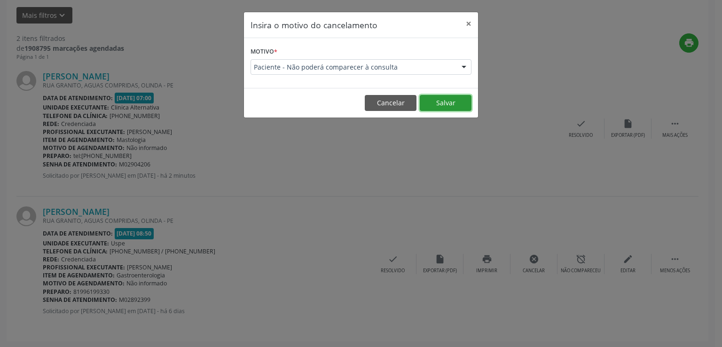
click at [448, 105] on button "Salvar" at bounding box center [446, 103] width 52 height 16
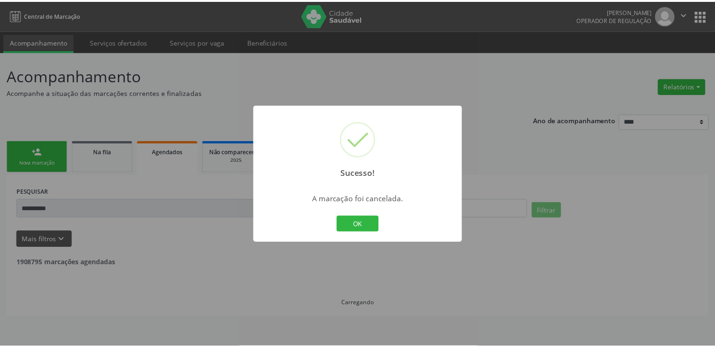
scroll to position [0, 0]
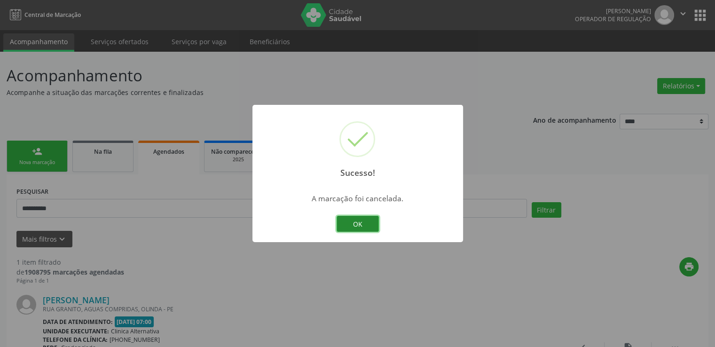
click at [371, 228] on button "OK" at bounding box center [358, 224] width 42 height 16
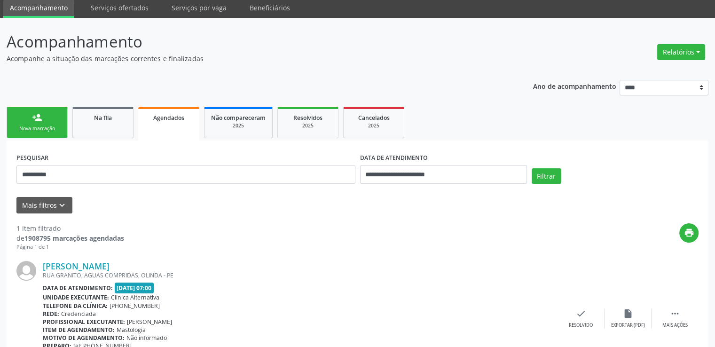
scroll to position [52, 0]
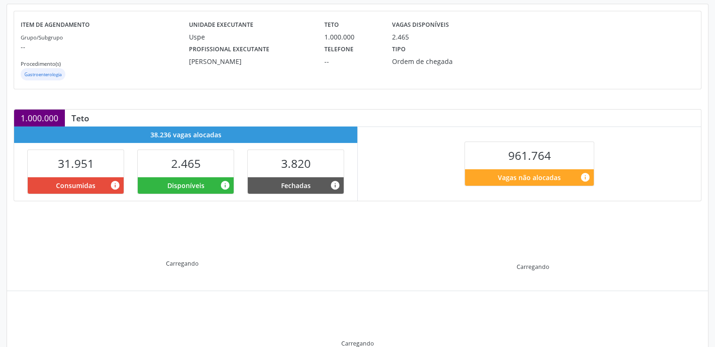
scroll to position [150, 0]
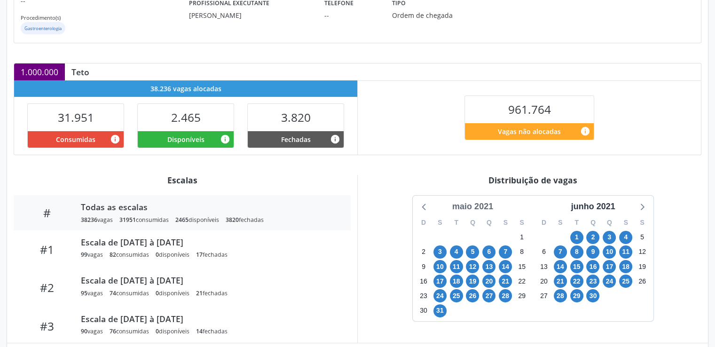
click at [466, 202] on div "maio 2021" at bounding box center [473, 206] width 48 height 13
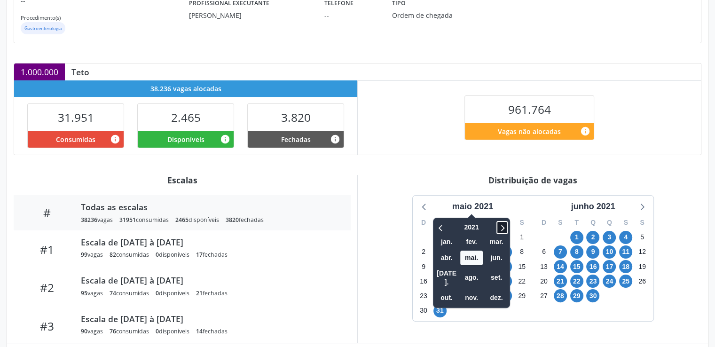
click at [500, 225] on icon at bounding box center [502, 227] width 9 height 11
click at [495, 272] on span "set." at bounding box center [496, 277] width 23 height 15
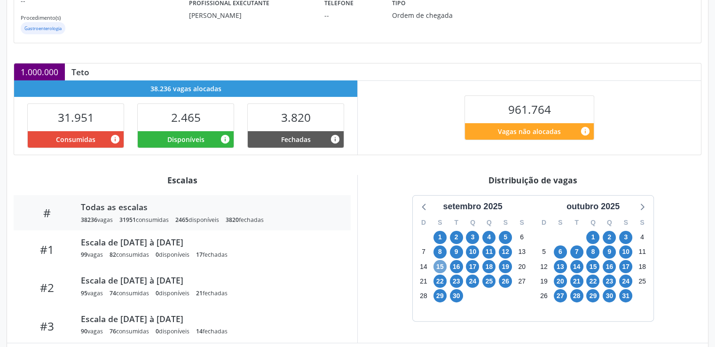
click at [440, 266] on span "15" at bounding box center [440, 266] width 13 height 13
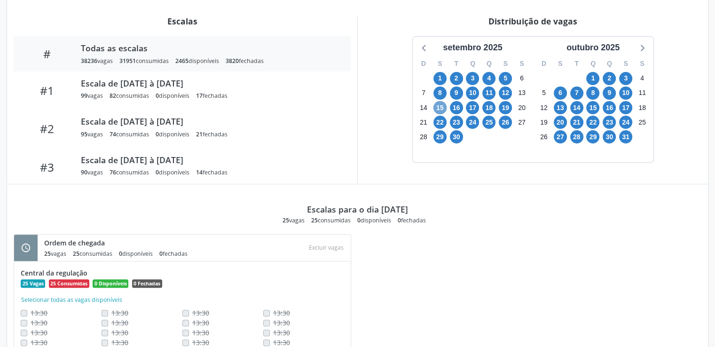
scroll to position [336, 0]
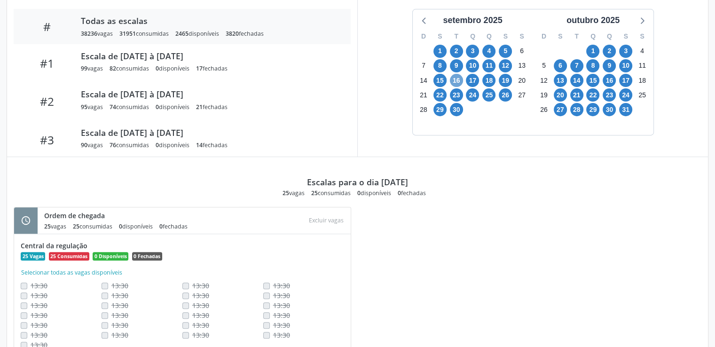
click at [456, 77] on span "16" at bounding box center [456, 80] width 13 height 13
